Goal: Transaction & Acquisition: Download file/media

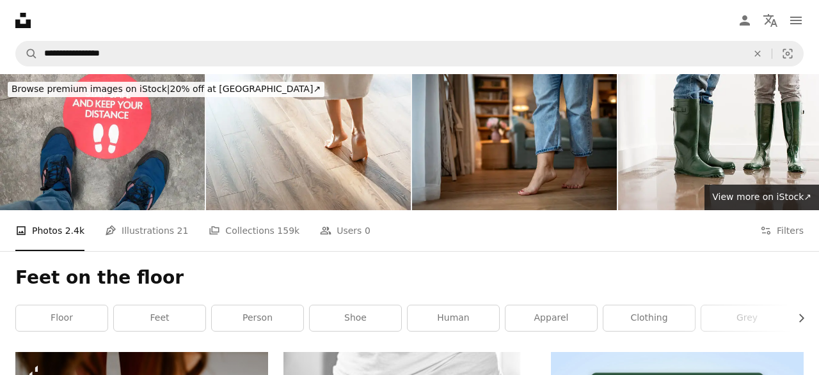
scroll to position [403, 0]
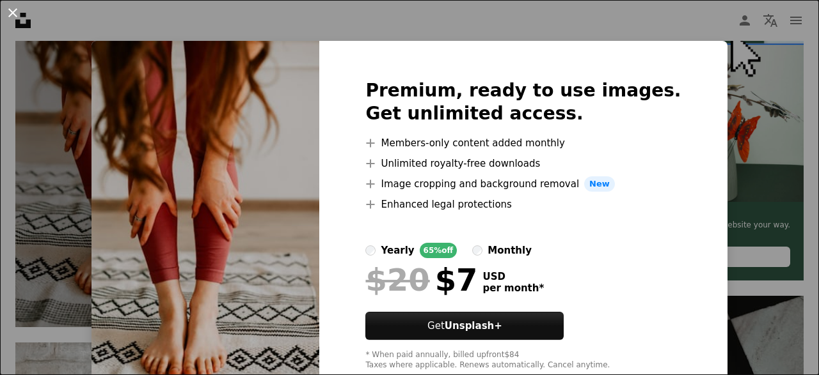
click at [12, 14] on button "An X shape" at bounding box center [12, 12] width 15 height 15
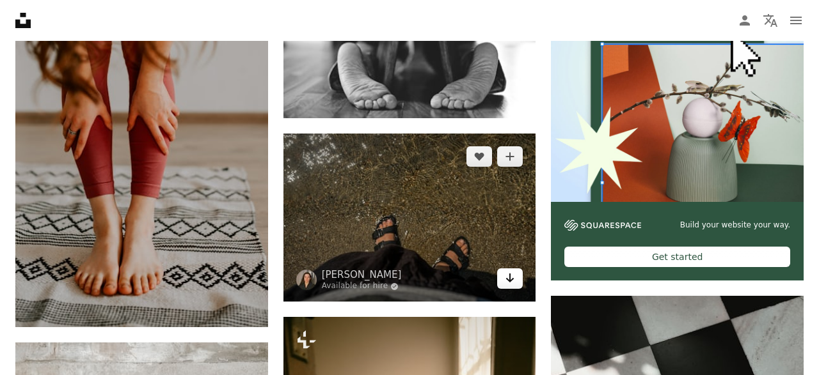
click at [508, 280] on icon "Arrow pointing down" at bounding box center [510, 278] width 10 height 15
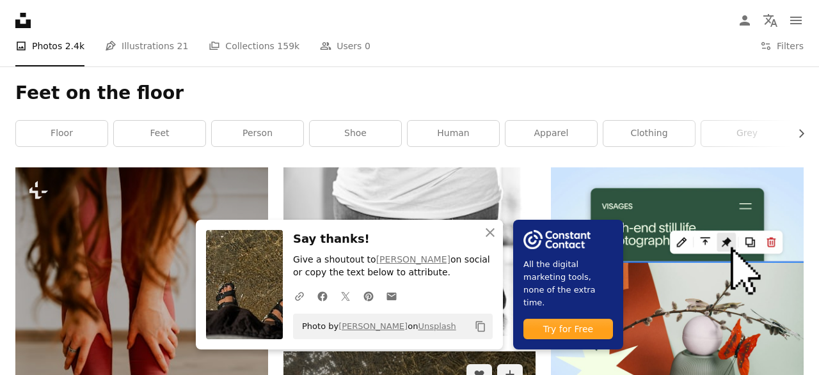
scroll to position [191, 0]
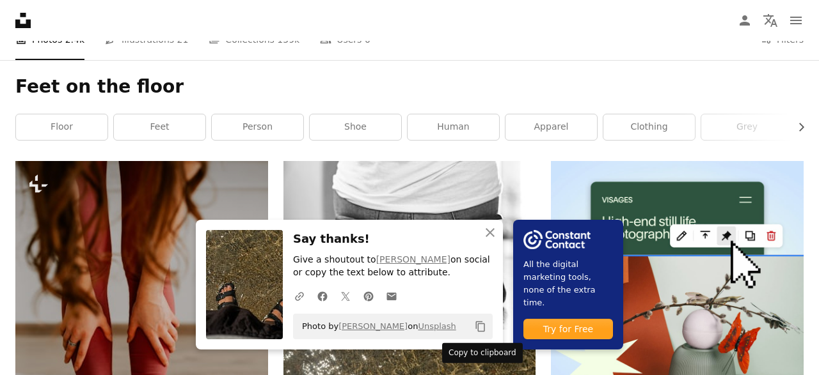
click at [478, 328] on icon "Copy to clipboard" at bounding box center [480, 327] width 9 height 11
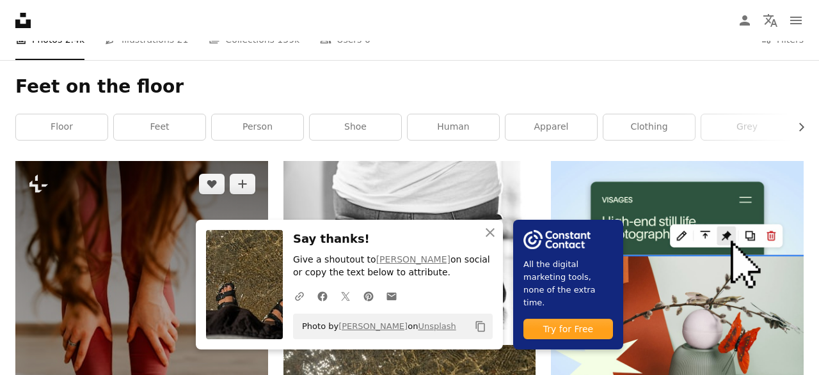
scroll to position [0, 0]
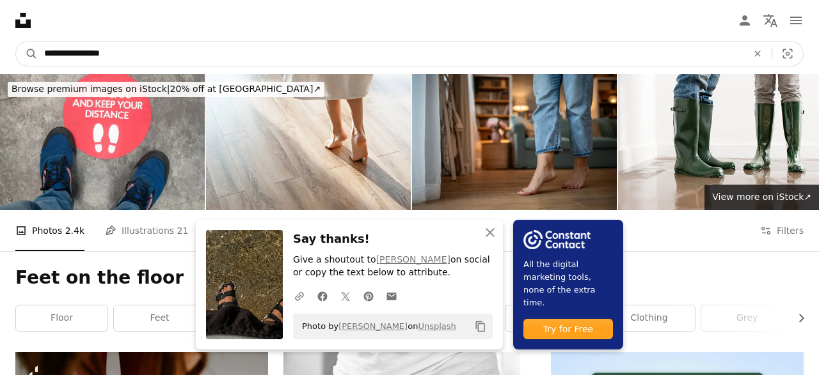
drag, startPoint x: 118, startPoint y: 52, endPoint x: 44, endPoint y: 52, distance: 74.2
click at [44, 52] on input "**********" at bounding box center [390, 54] width 705 height 24
type input "**********"
click at [16, 42] on button "A magnifying glass" at bounding box center [27, 54] width 22 height 24
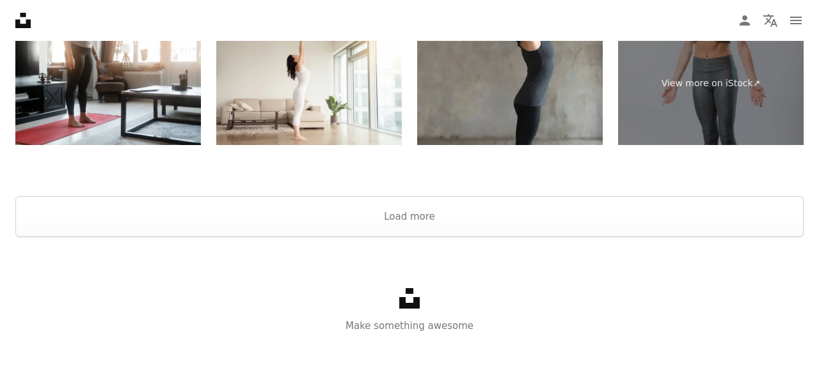
scroll to position [2731, 0]
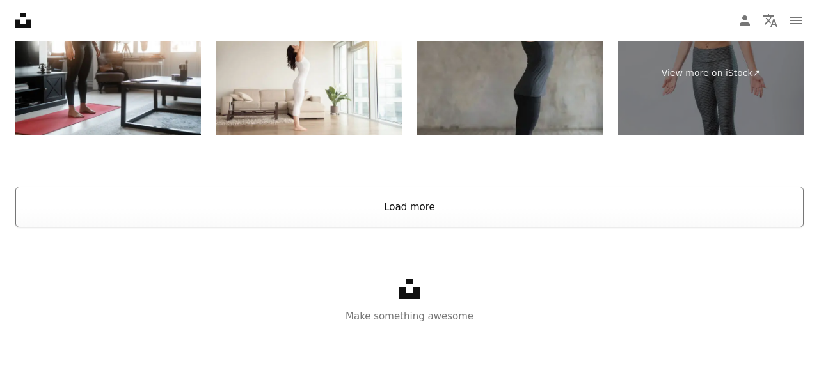
click at [395, 205] on button "Load more" at bounding box center [409, 207] width 788 height 41
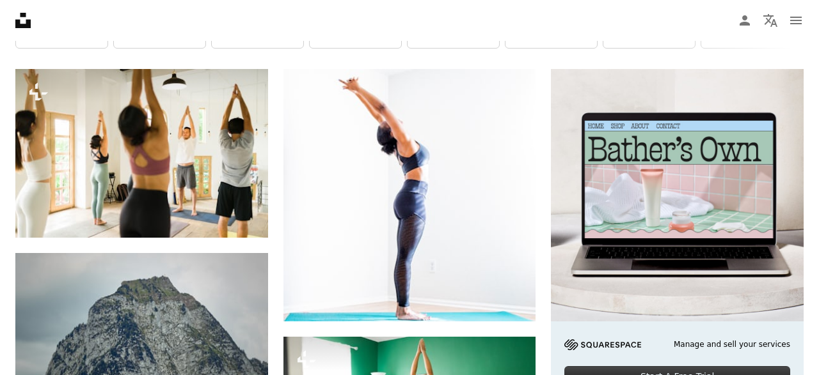
scroll to position [0, 0]
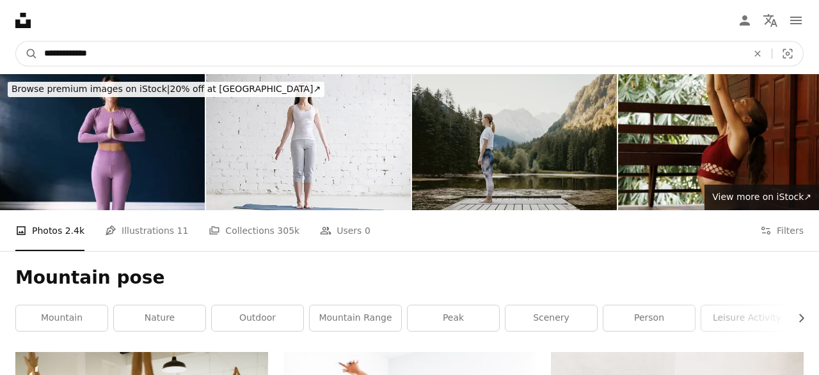
drag, startPoint x: 113, startPoint y: 52, endPoint x: 45, endPoint y: 52, distance: 67.8
click at [45, 52] on input "**********" at bounding box center [390, 54] width 705 height 24
type input "**********"
click at [16, 42] on button "A magnifying glass" at bounding box center [27, 54] width 22 height 24
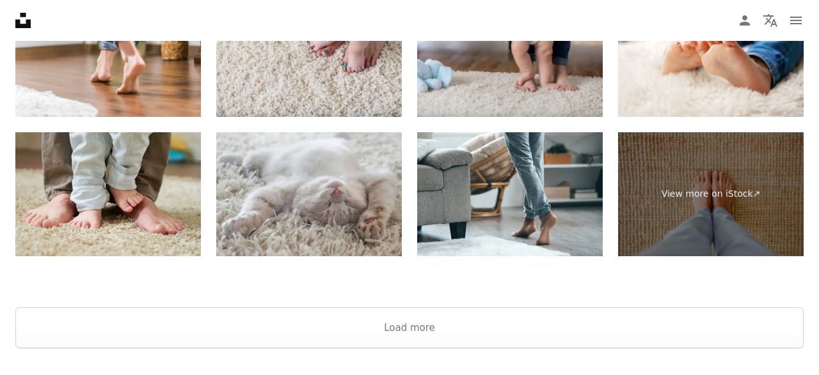
scroll to position [2709, 0]
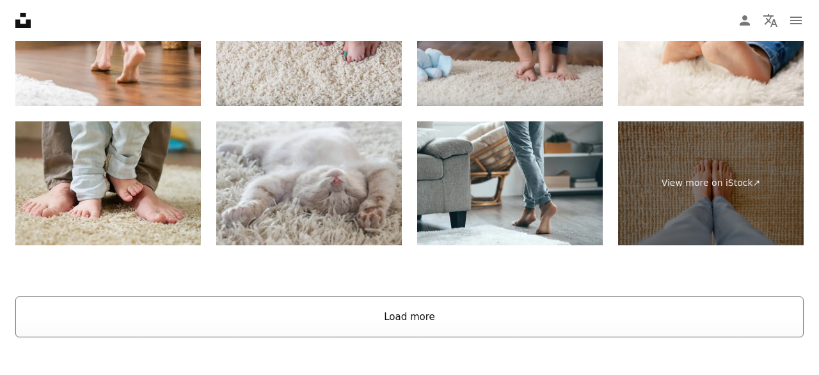
click at [404, 314] on button "Load more" at bounding box center [409, 317] width 788 height 41
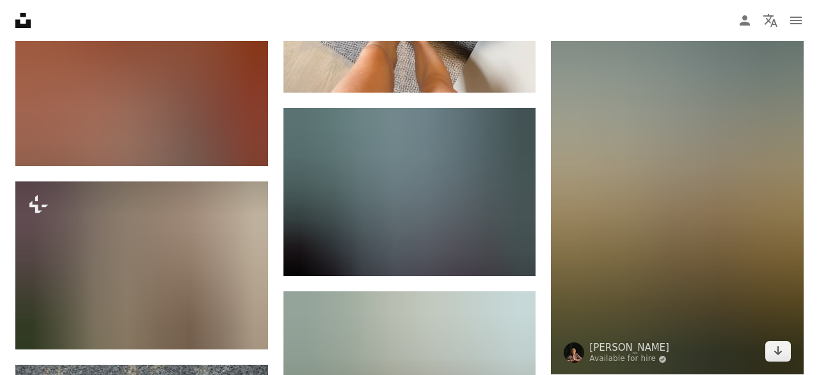
scroll to position [4082, 0]
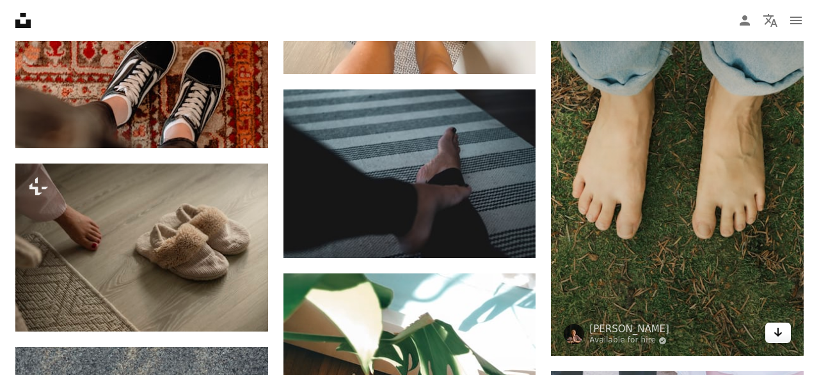
click at [778, 333] on icon "Download" at bounding box center [778, 332] width 8 height 9
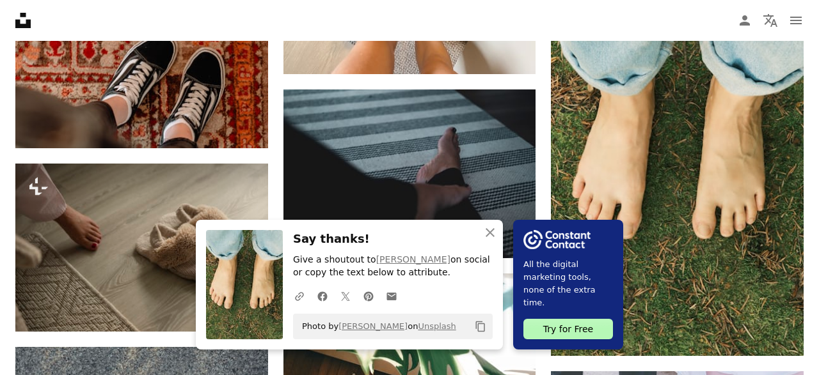
click at [480, 325] on icon "Copy content" at bounding box center [481, 327] width 12 height 12
